Goal: Information Seeking & Learning: Learn about a topic

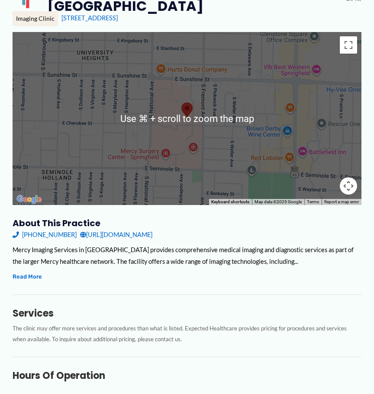
scroll to position [100, 0]
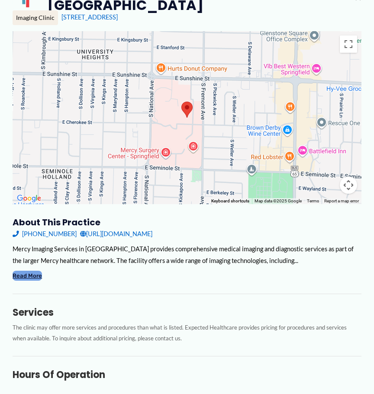
click at [31, 277] on button "Read More" at bounding box center [27, 276] width 29 height 10
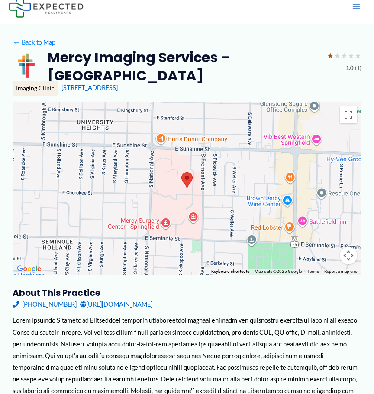
scroll to position [0, 0]
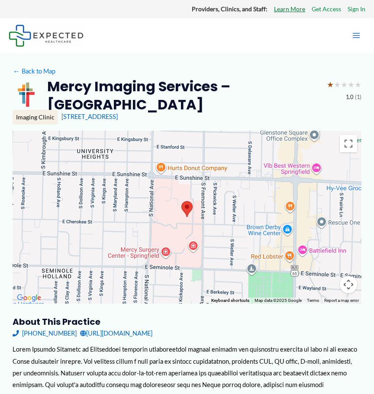
click at [286, 10] on link "Learn More" at bounding box center [289, 8] width 31 height 11
